Goal: Book appointment/travel/reservation

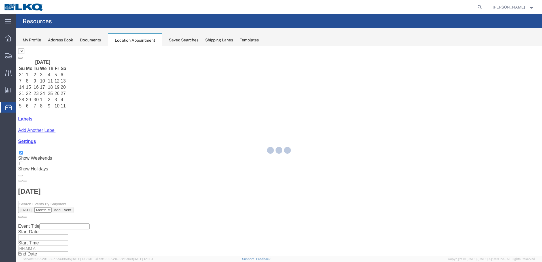
select select "28018"
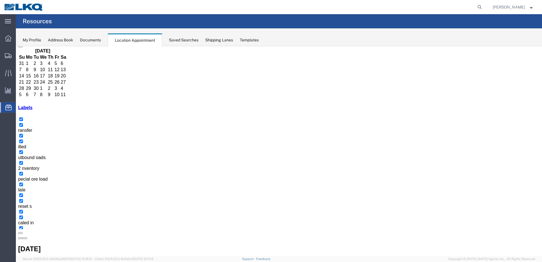
scroll to position [60, 0]
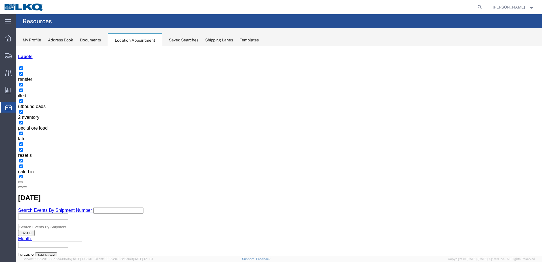
scroll to position [50, 0]
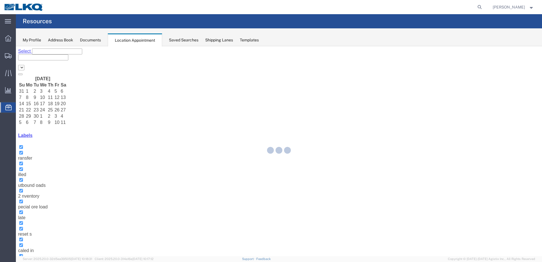
select select "28018"
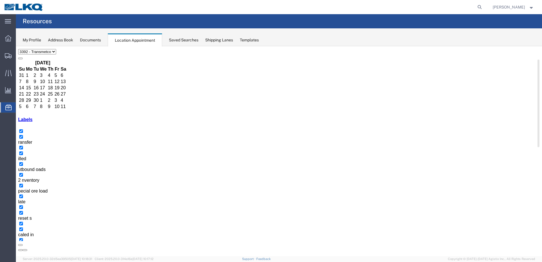
scroll to position [29, 0]
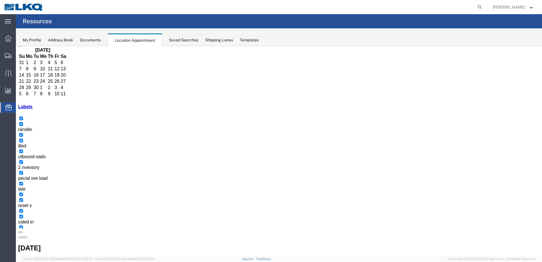
select select "1"
select select
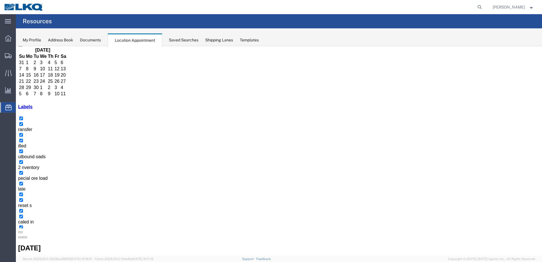
select select "1"
select select
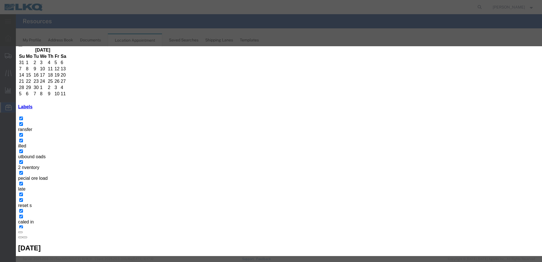
type input "T31701 - First Choice - Skidded"
type input "7:00 AM"
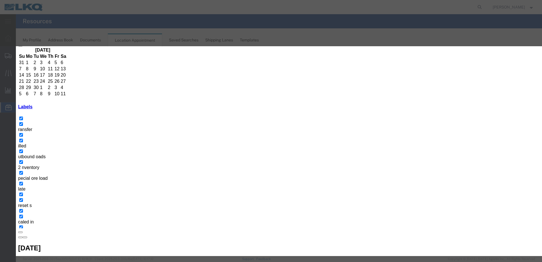
type input "thir"
select select "23"
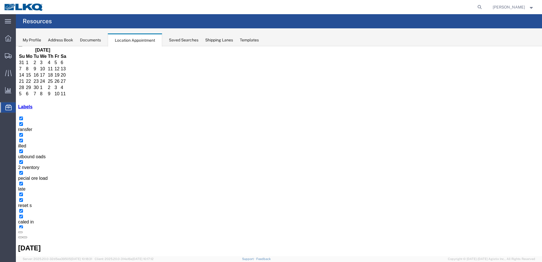
scroll to position [0, 0]
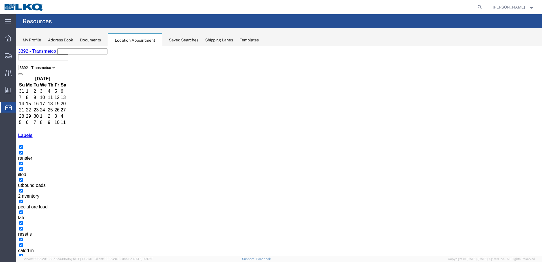
select select "1"
select select
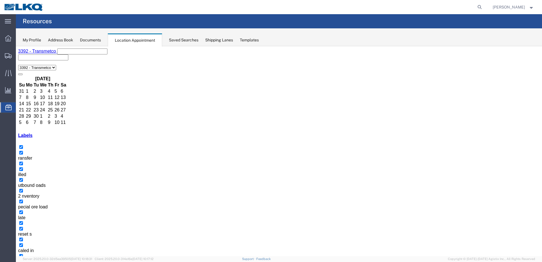
select select "1"
select select
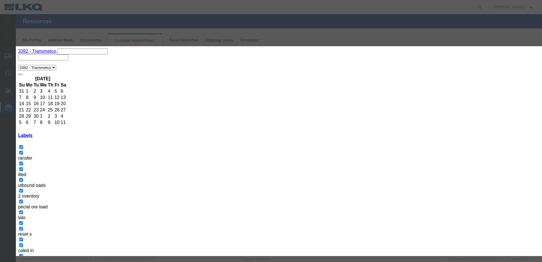
paste input "T31701 - First Choice - Skidded"
type input "T31701 - First Choice - Skidded"
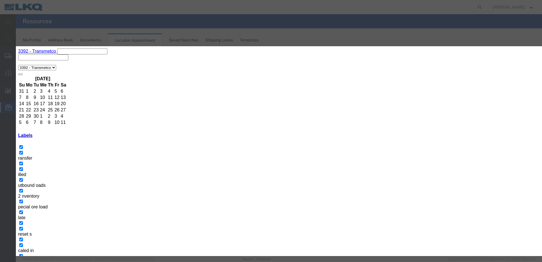
type input "7:00 AM"
type input "t"
type input "th"
select select "23"
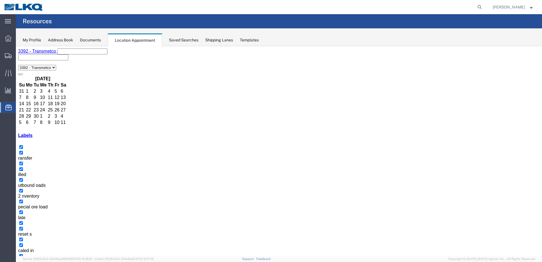
select select "1"
select select
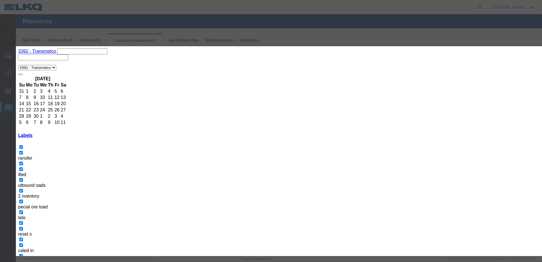
paste input "T31701 - First Choice - Skidded"
type input "T31701 - First Choice - Skidded"
drag, startPoint x: 312, startPoint y: 74, endPoint x: 312, endPoint y: 79, distance: 4.5
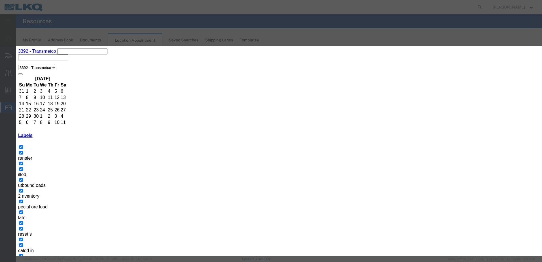
type input "7:00 AM"
type input "th"
select select "23"
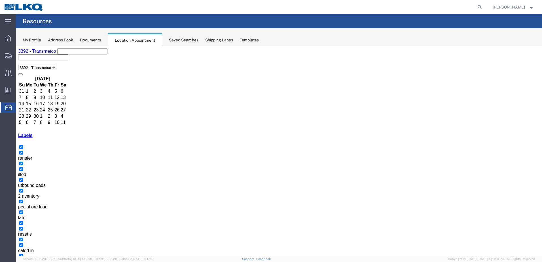
select select "1"
select select
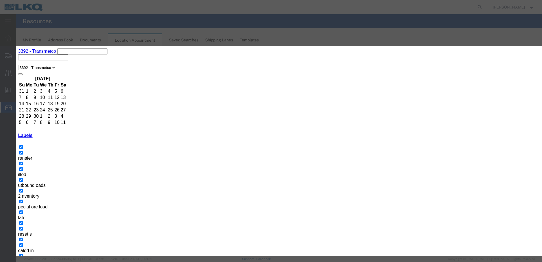
paste input "T31701 - First Choice - Skidded"
type input "T31701 - First Choice - Skidded"
drag, startPoint x: 270, startPoint y: 67, endPoint x: 271, endPoint y: 71, distance: 5.0
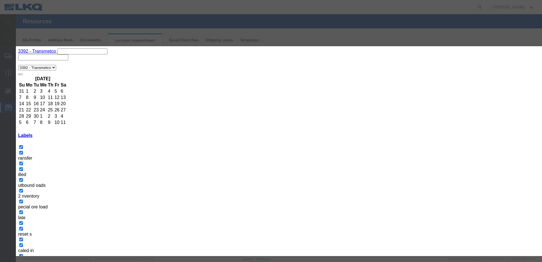
type input "7:00 AM"
type input "th"
select select "23"
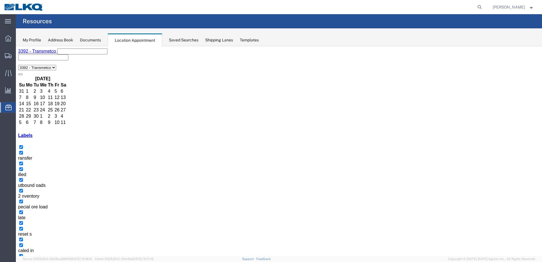
select select "1"
select select
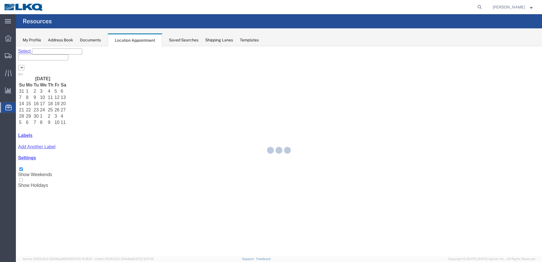
select select "28018"
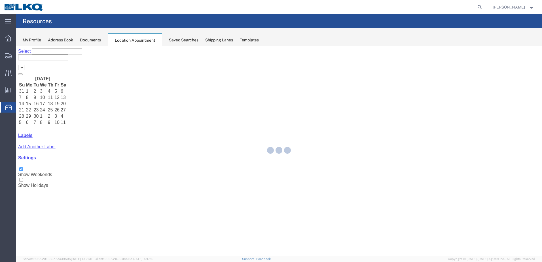
select select "28018"
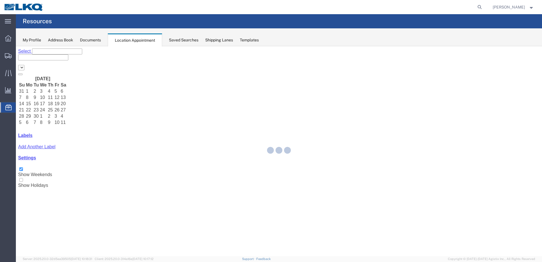
select select "28018"
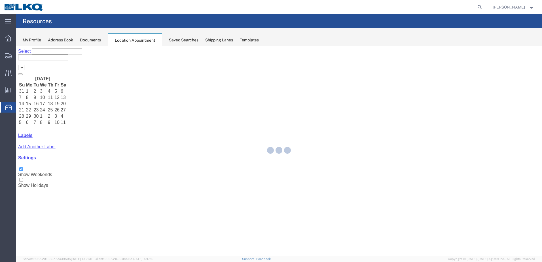
select select "28018"
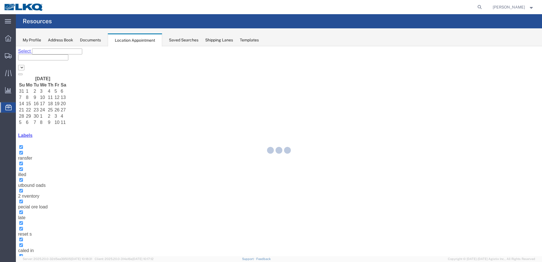
select select "28018"
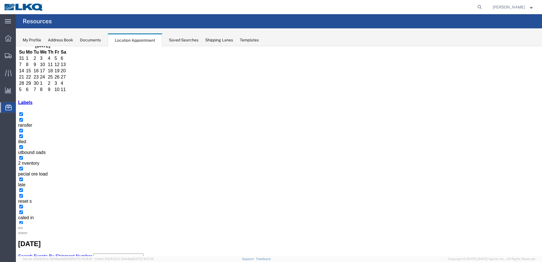
scroll to position [34, 0]
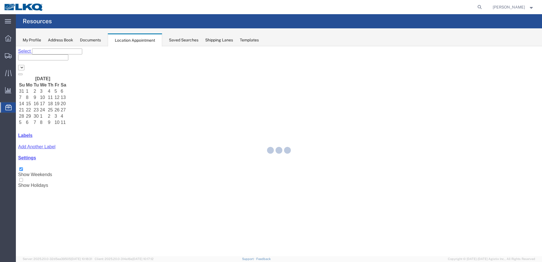
select select "28018"
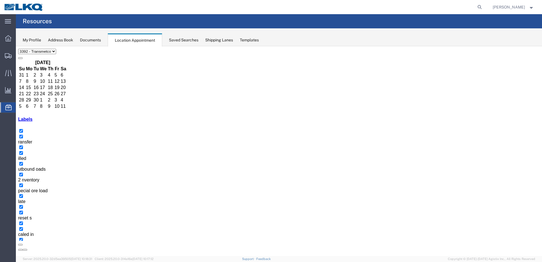
scroll to position [28, 0]
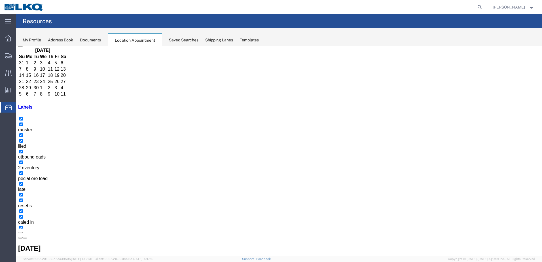
drag, startPoint x: 382, startPoint y: 101, endPoint x: 381, endPoint y: 188, distance: 87.6
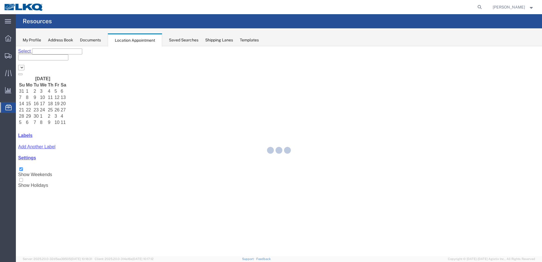
select select "28018"
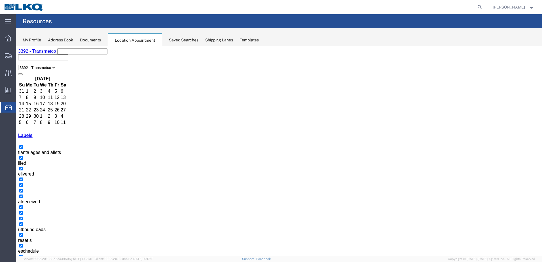
drag, startPoint x: 387, startPoint y: 120, endPoint x: 385, endPoint y: 221, distance: 101.2
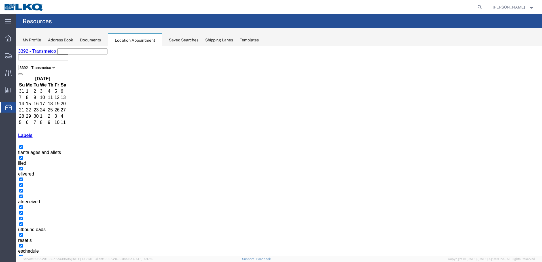
select select "1"
select select "23"
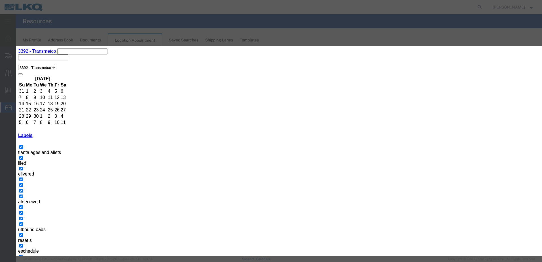
type input "11:00 AM"
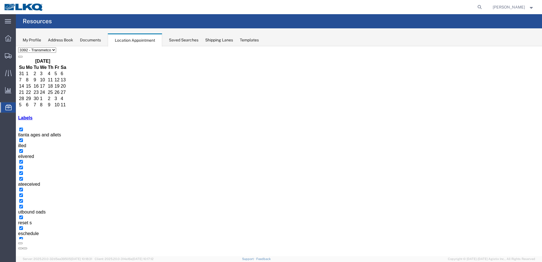
scroll to position [34, 0]
